Goal: Task Accomplishment & Management: Manage account settings

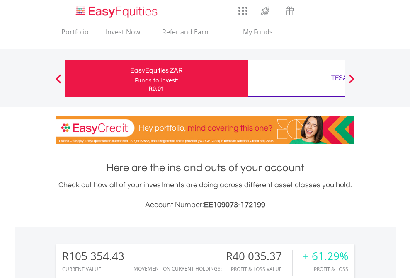
scroll to position [80, 130]
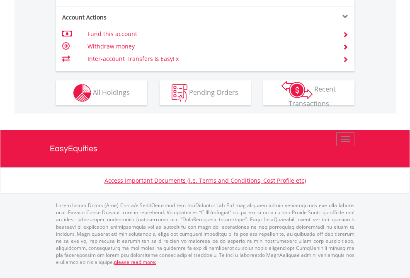
scroll to position [796, 0]
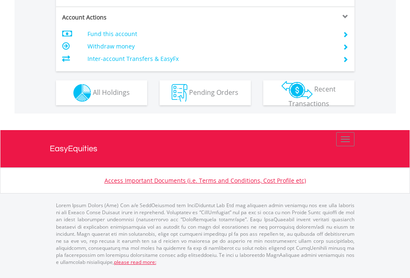
scroll to position [779, 0]
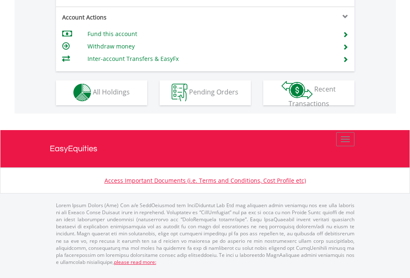
scroll to position [776, 0]
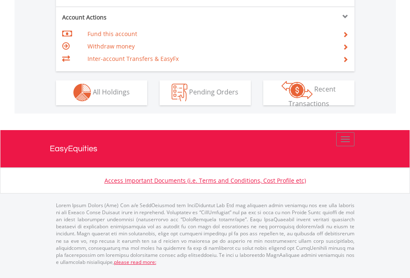
scroll to position [776, 0]
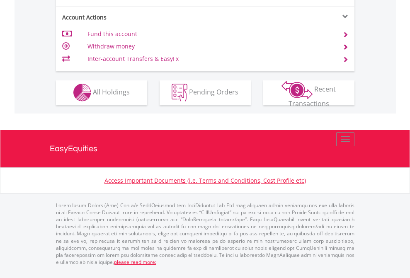
scroll to position [776, 0]
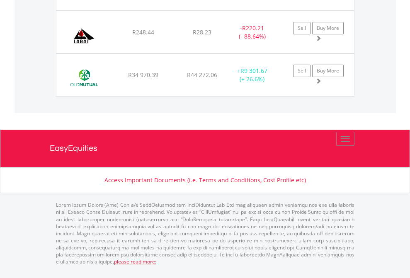
scroll to position [80, 130]
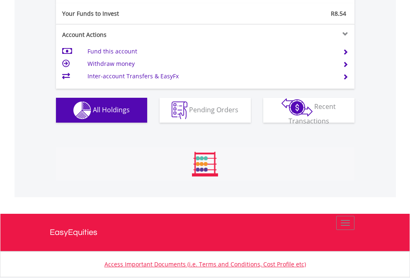
scroll to position [825, 0]
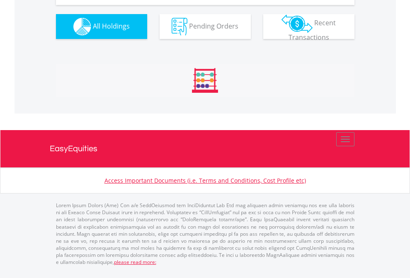
scroll to position [80, 130]
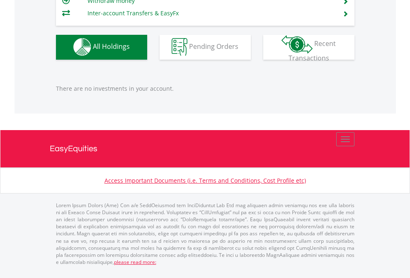
scroll to position [80, 130]
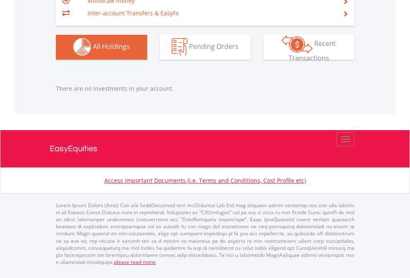
scroll to position [80, 130]
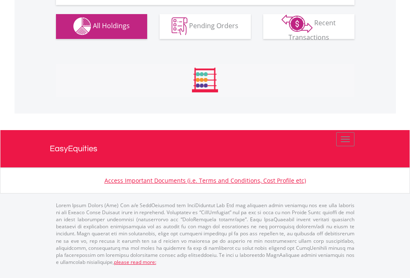
scroll to position [822, 0]
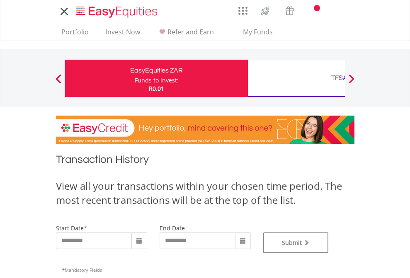
type input "**********"
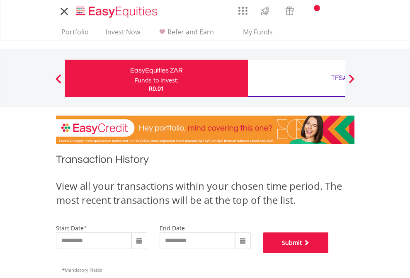
click at [329, 254] on button "Submit" at bounding box center [297, 243] width 66 height 21
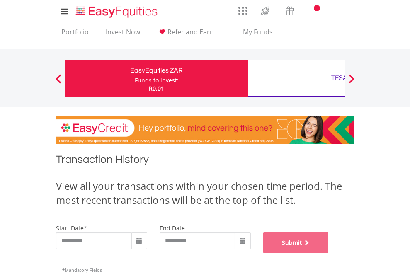
scroll to position [337, 0]
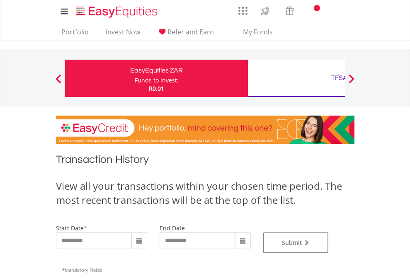
click at [297, 78] on div "TFSA" at bounding box center [339, 78] width 173 height 12
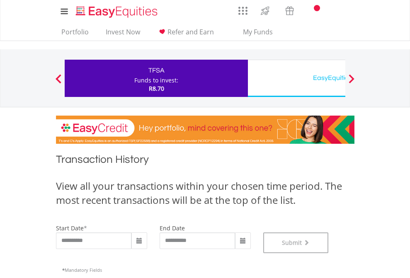
scroll to position [337, 0]
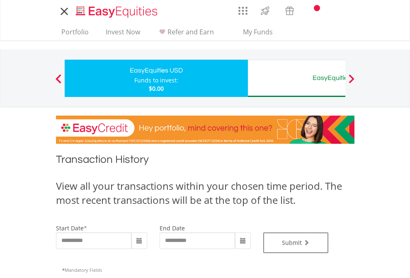
type input "**********"
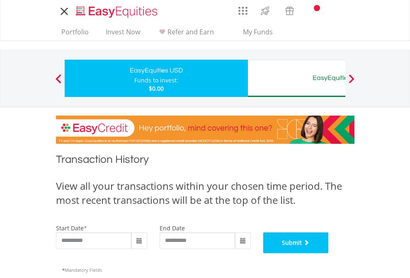
click at [329, 254] on button "Submit" at bounding box center [297, 243] width 66 height 21
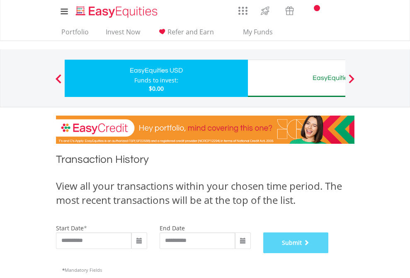
scroll to position [337, 0]
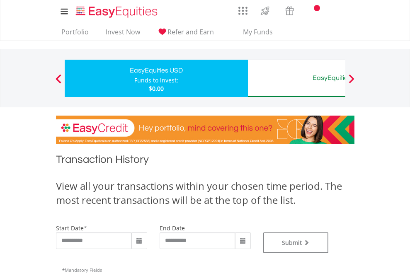
click at [297, 78] on div "EasyEquities AUD" at bounding box center [339, 78] width 173 height 12
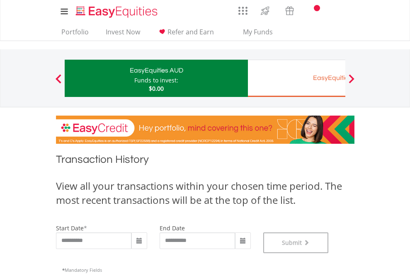
scroll to position [337, 0]
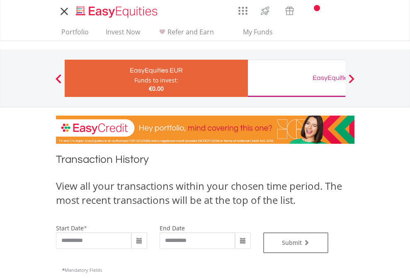
type input "**********"
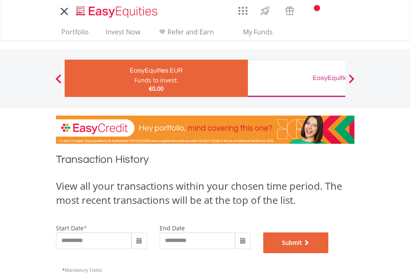
click at [329, 254] on button "Submit" at bounding box center [297, 243] width 66 height 21
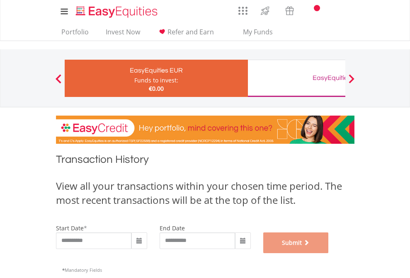
scroll to position [337, 0]
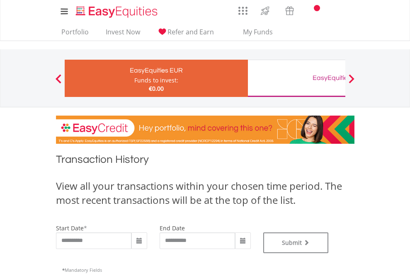
click at [297, 78] on div "EasyEquities GBP" at bounding box center [339, 78] width 173 height 12
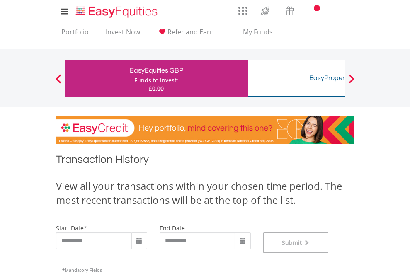
scroll to position [337, 0]
